Goal: Task Accomplishment & Management: Use online tool/utility

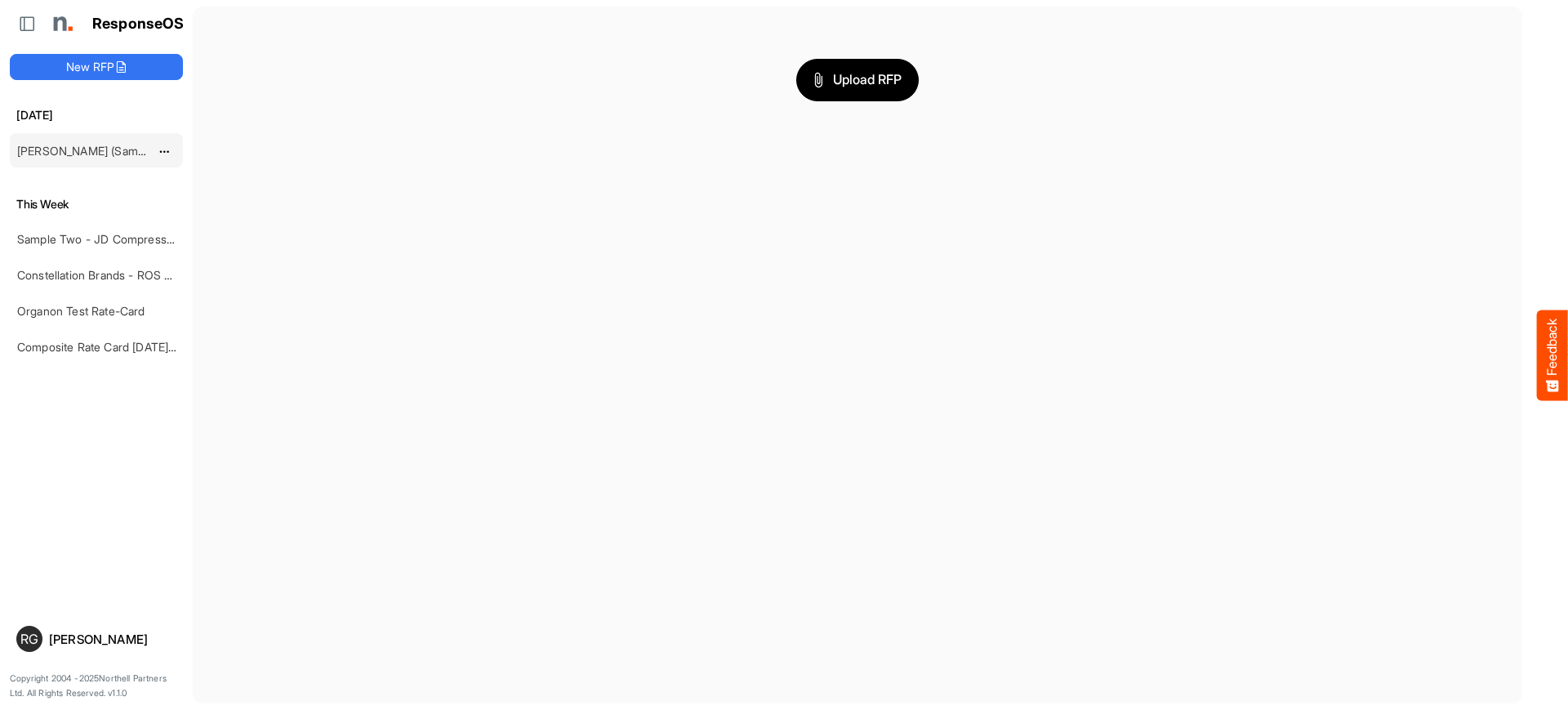
click at [103, 155] on link "[PERSON_NAME] (Sample Import) [DATE] - Flyer" at bounding box center [144, 151] width 254 height 14
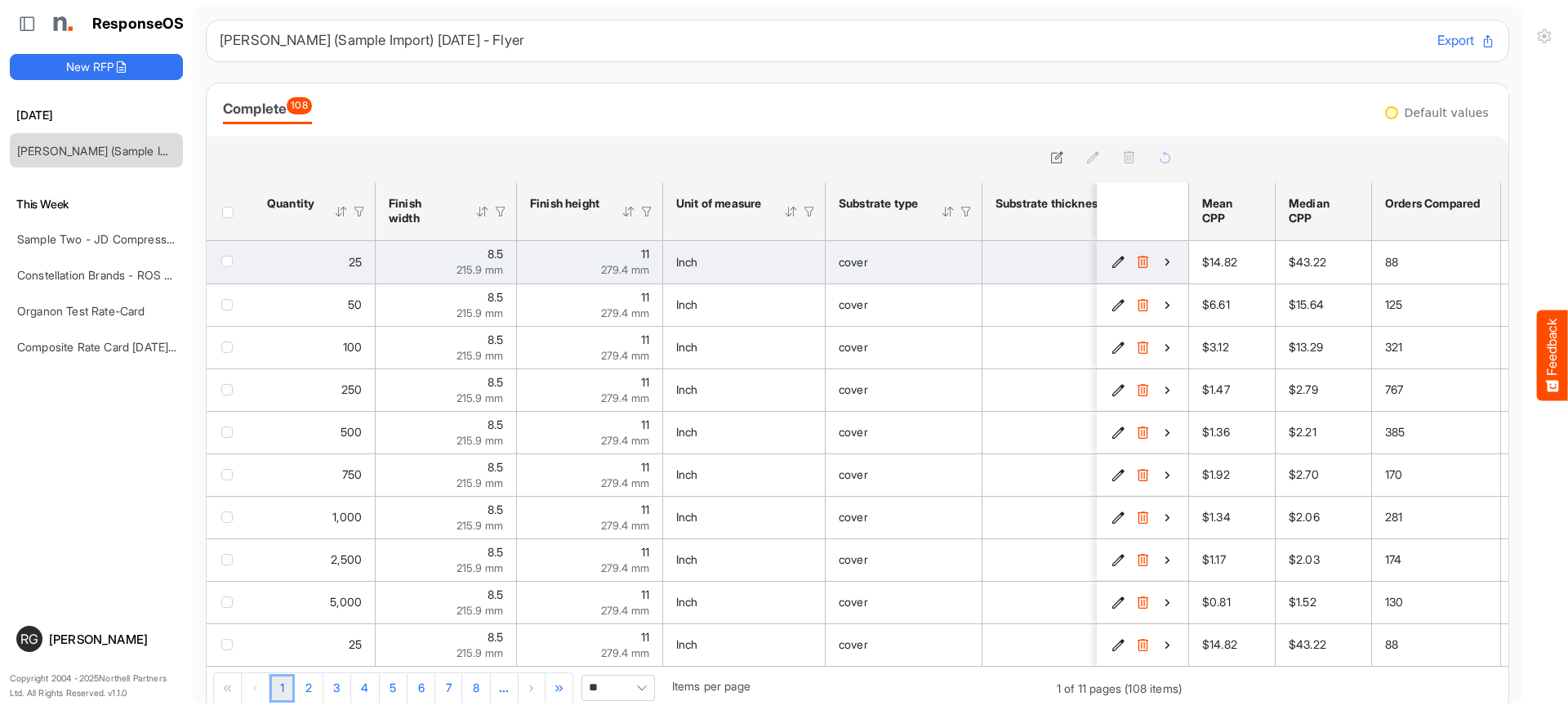
click at [1160, 262] on icon "ee99e20b-6771-4386-8356-35f1420a358f is template cell Column Header" at bounding box center [1167, 262] width 14 height 14
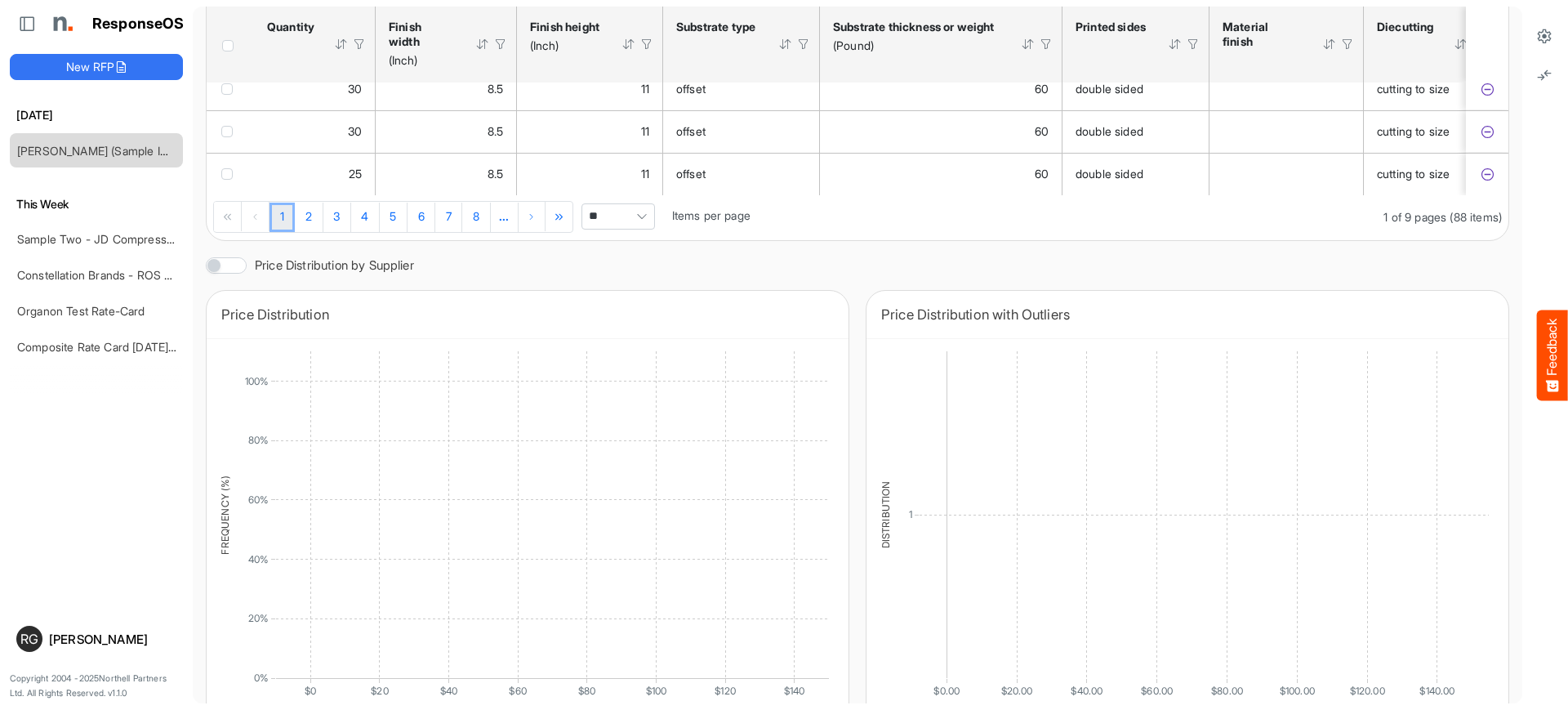
scroll to position [511, 0]
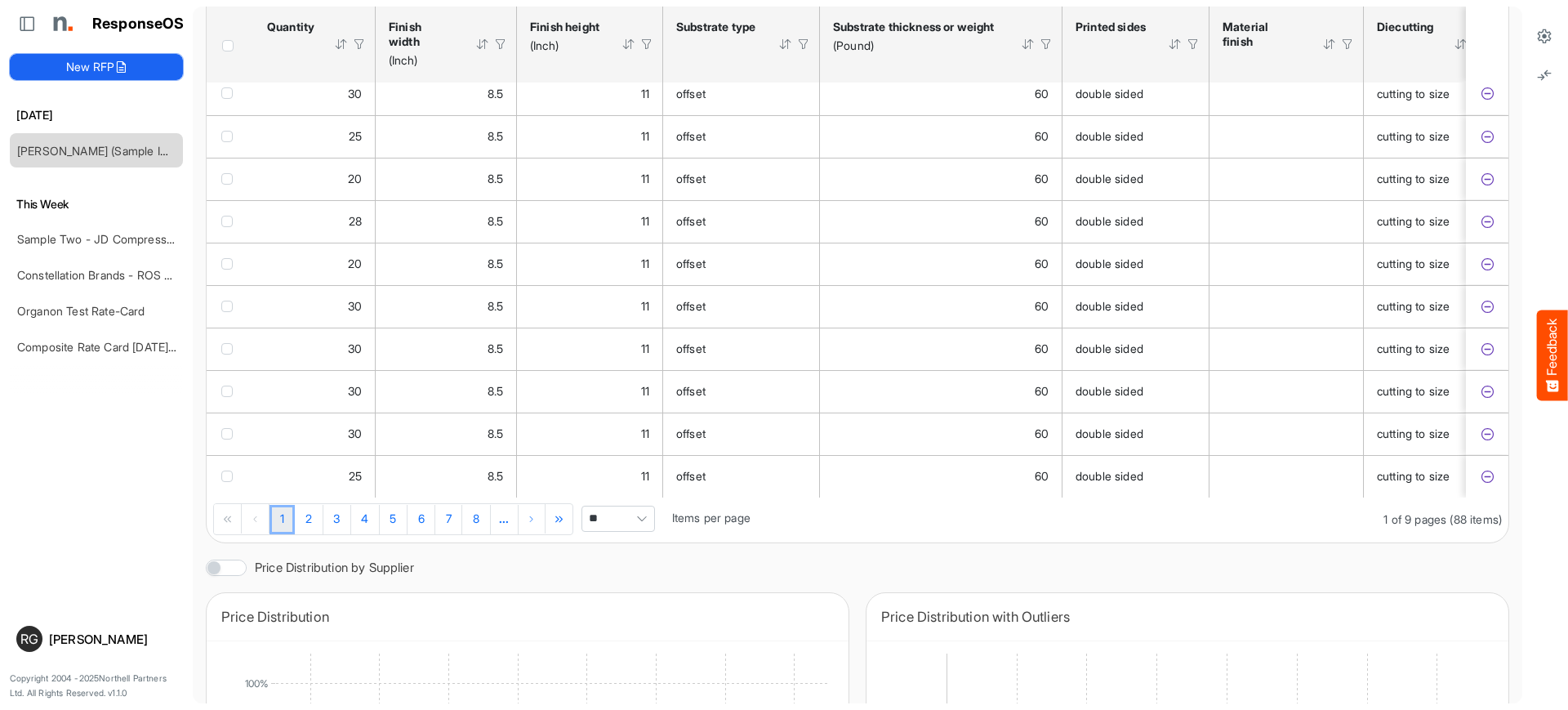
click at [72, 65] on button "New RFP" at bounding box center [96, 67] width 173 height 26
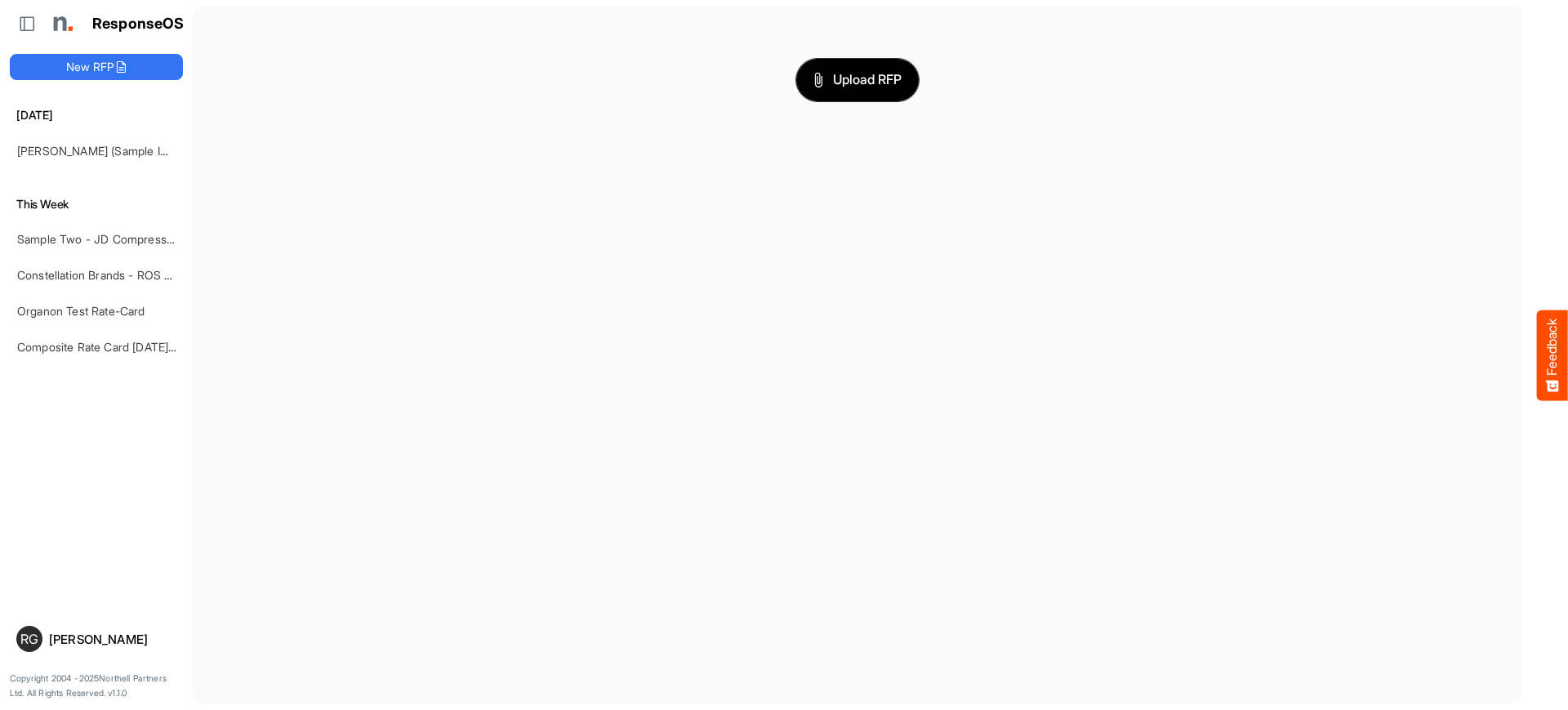
click at [818, 79] on span "Upload RFP" at bounding box center [857, 80] width 88 height 21
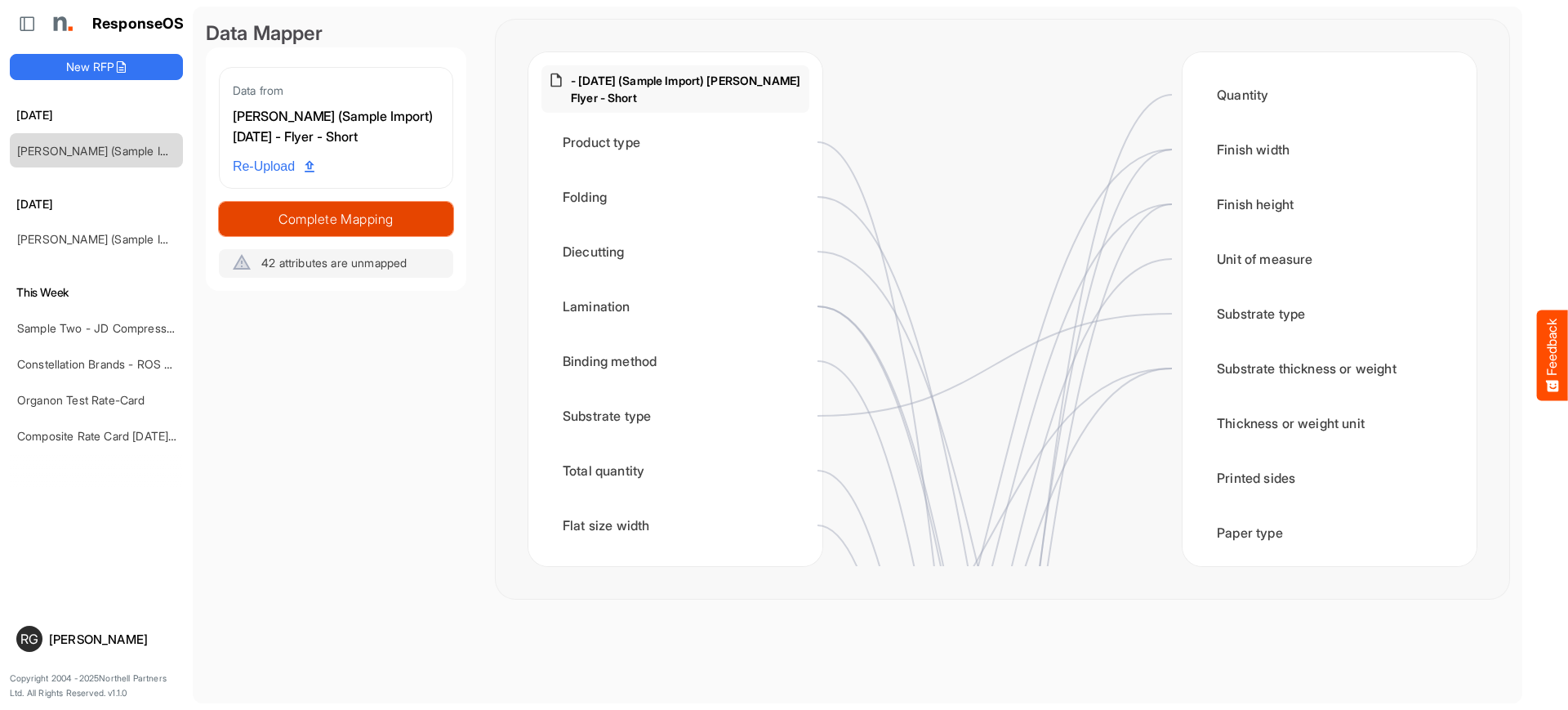
click at [295, 217] on span "Complete Mapping" at bounding box center [336, 219] width 233 height 23
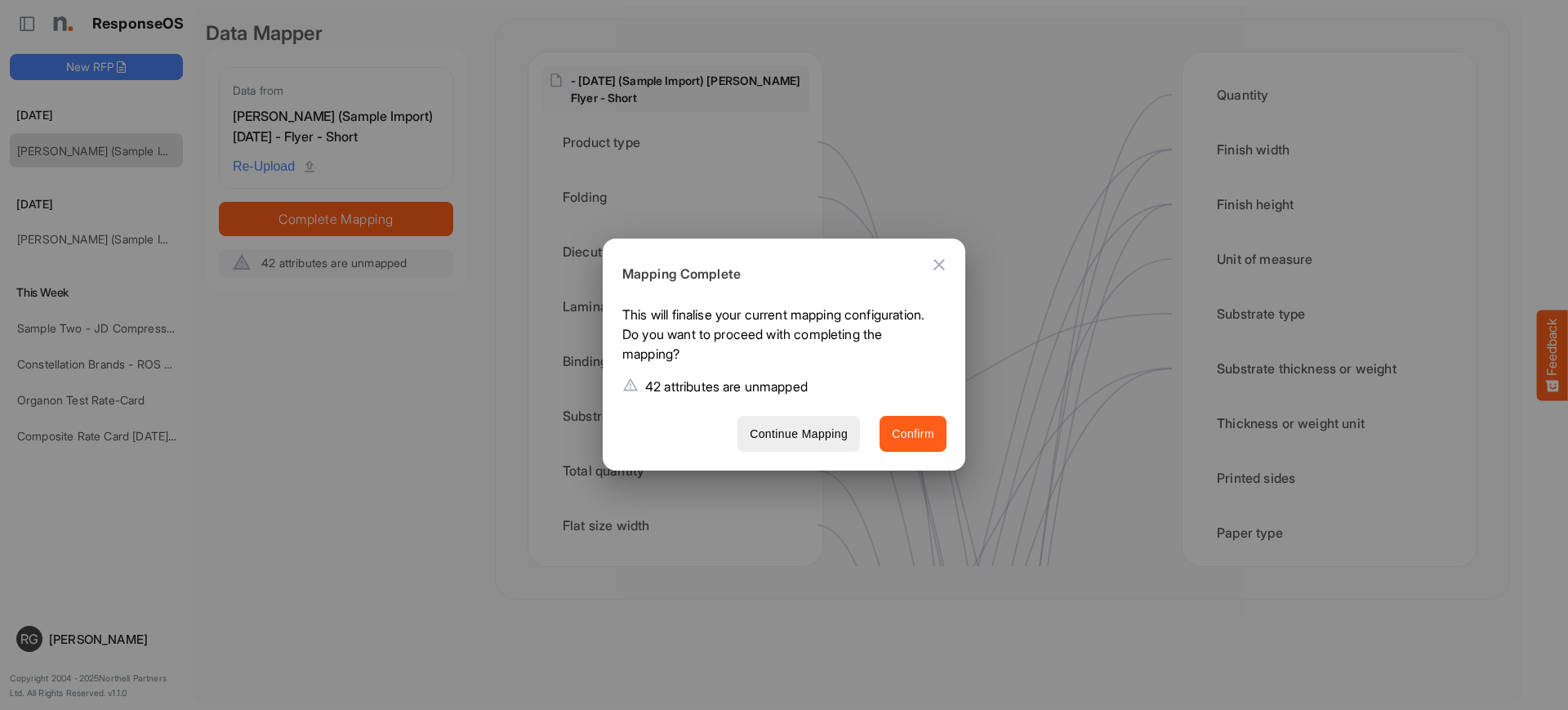
click at [922, 428] on span "Confirm" at bounding box center [912, 433] width 43 height 20
